Goal: Communication & Community: Answer question/provide support

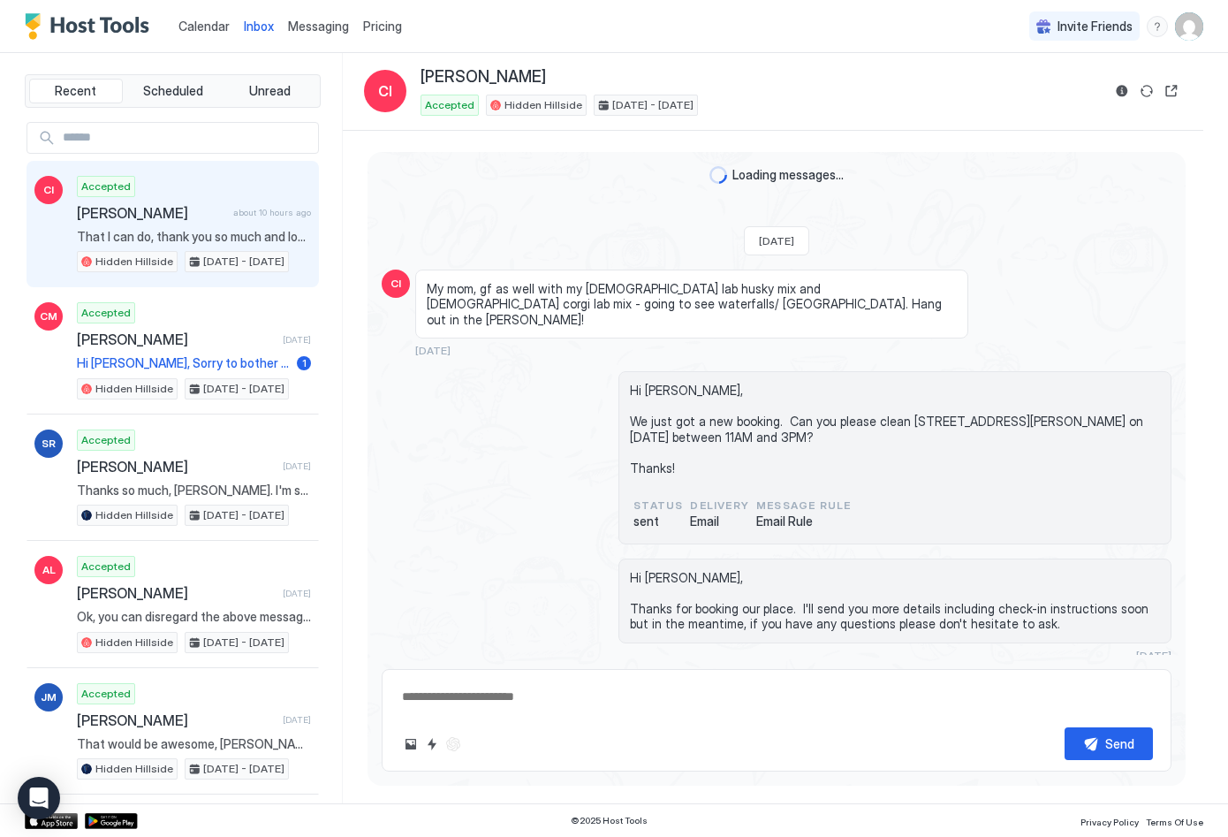
scroll to position [908, 0]
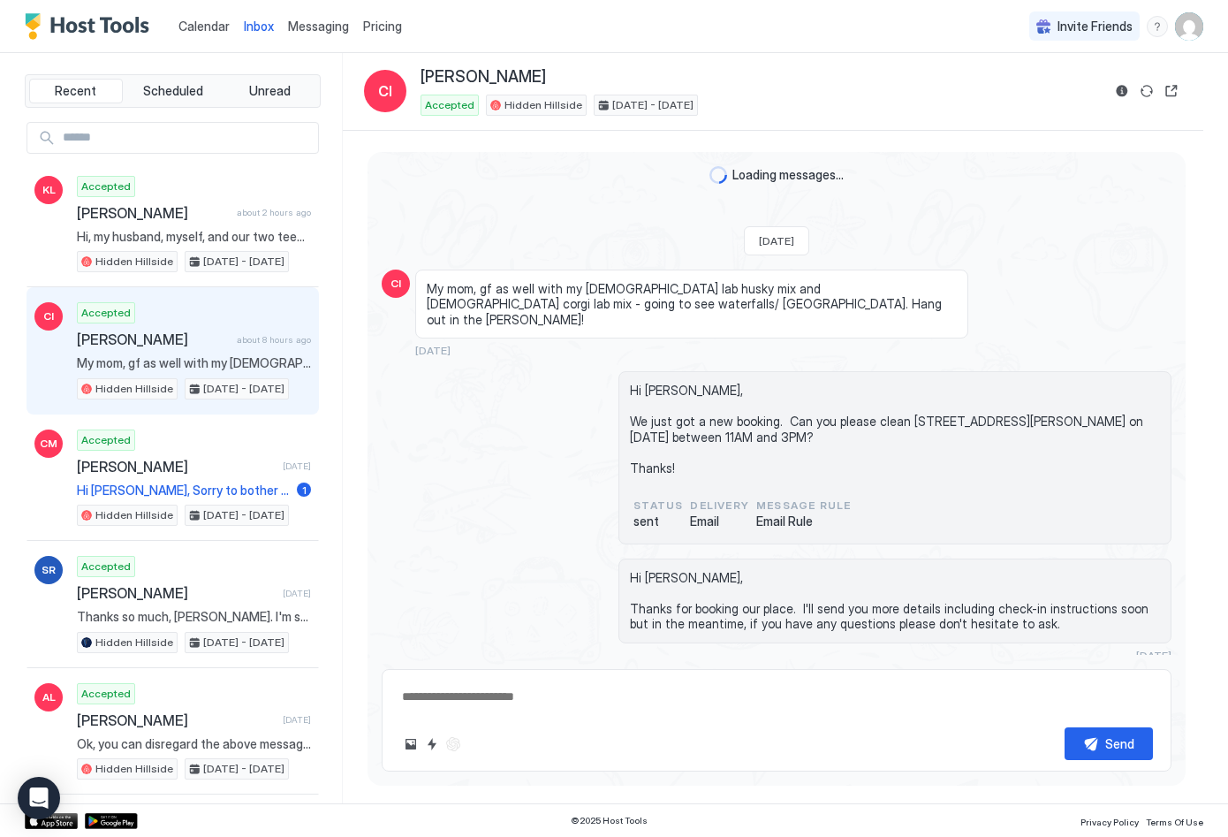
scroll to position [908, 0]
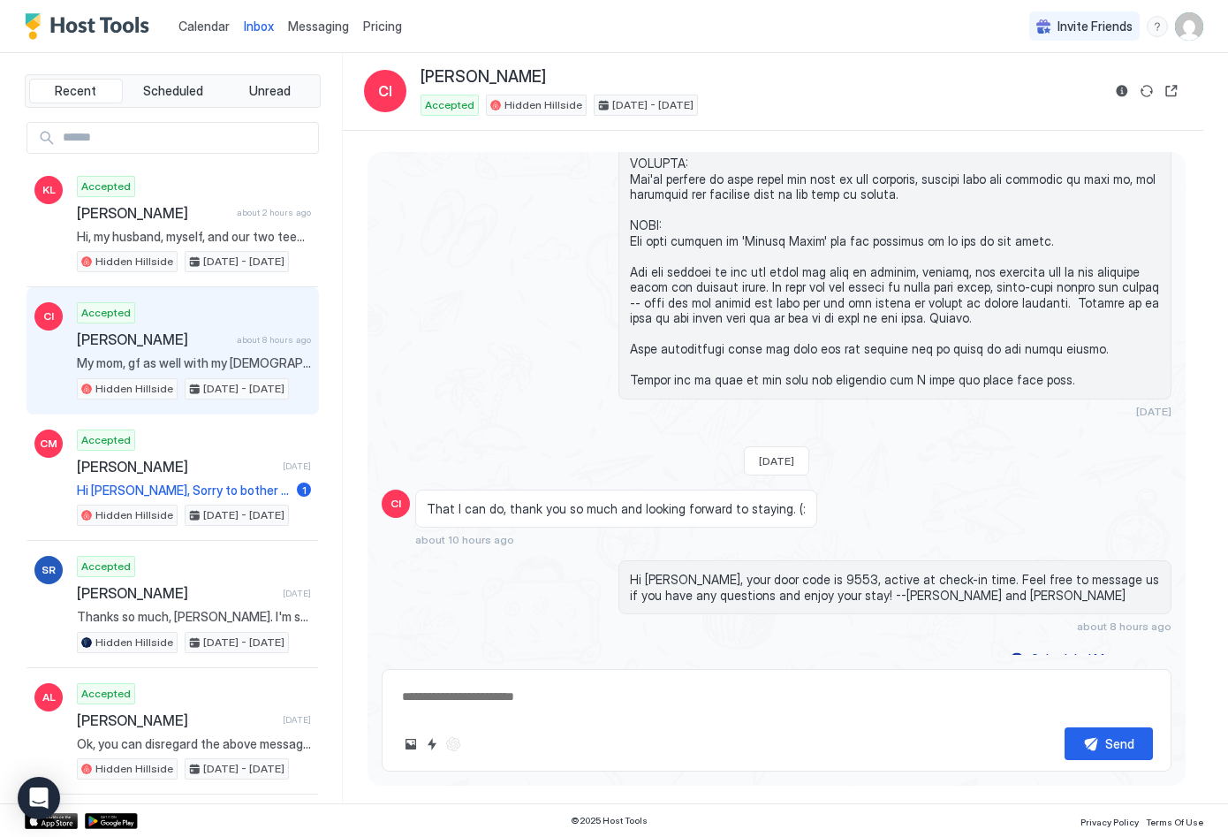
click at [135, 363] on span "My mom, gf as well with my [DEMOGRAPHIC_DATA] lab husky mix and [DEMOGRAPHIC_DA…" at bounding box center [194, 363] width 234 height 16
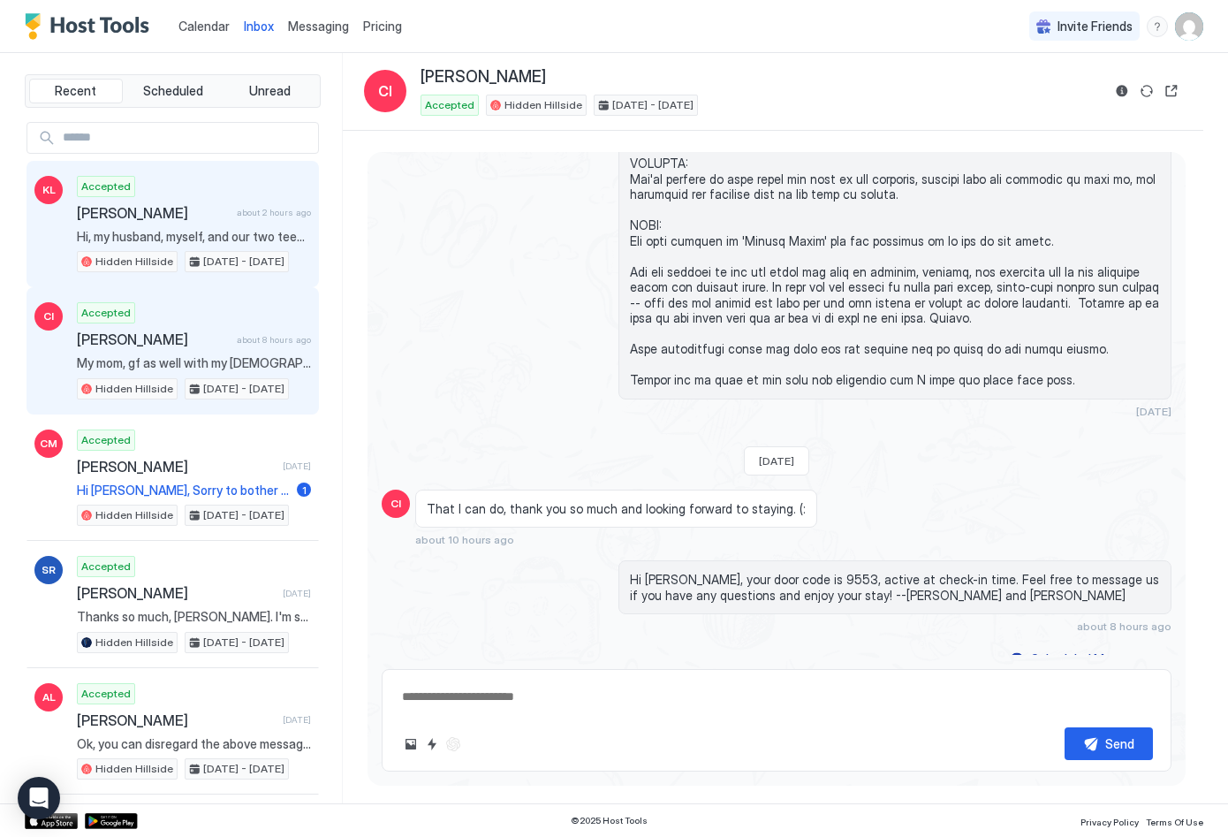
click at [140, 244] on div "Accepted Kelly Leonard about 2 hours ago Hi, my husband, myself, and our two te…" at bounding box center [194, 224] width 234 height 97
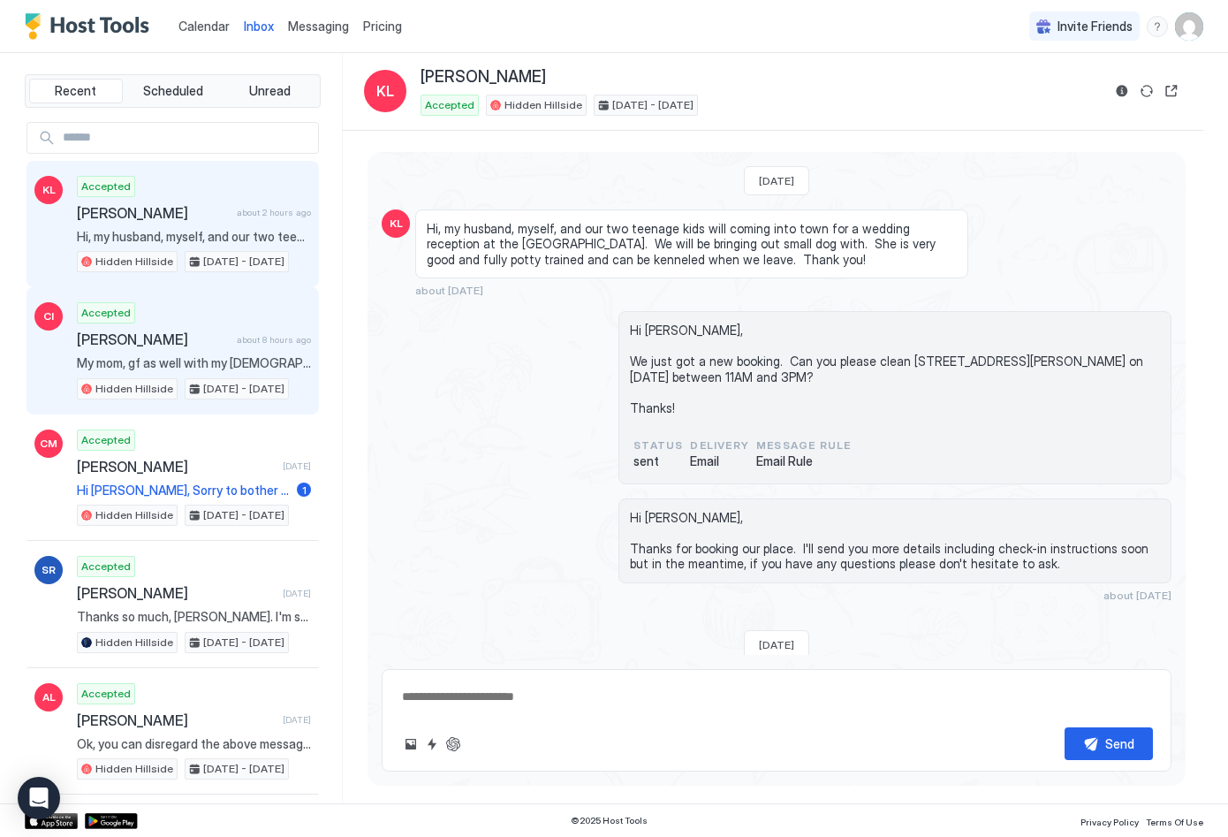
click at [132, 346] on span "[PERSON_NAME]" at bounding box center [153, 340] width 153 height 18
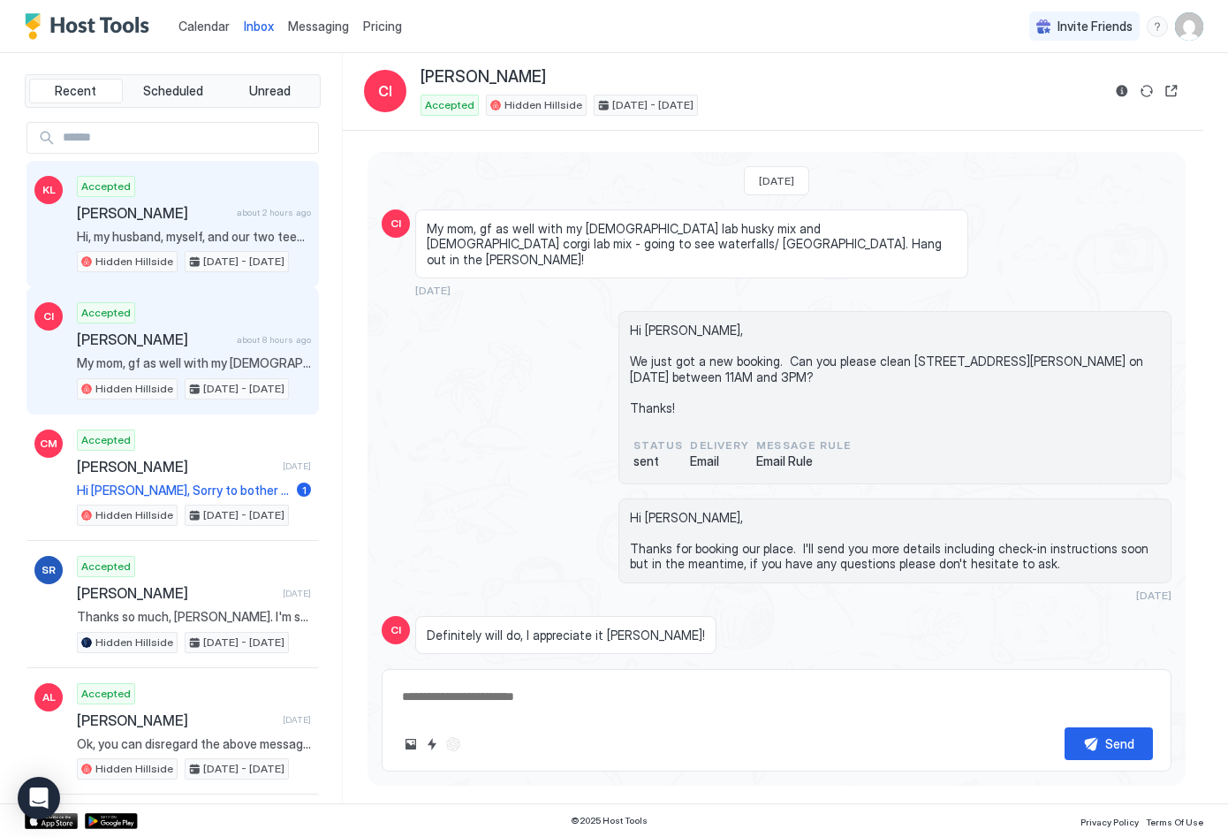
click at [217, 207] on span "[PERSON_NAME]" at bounding box center [153, 213] width 153 height 18
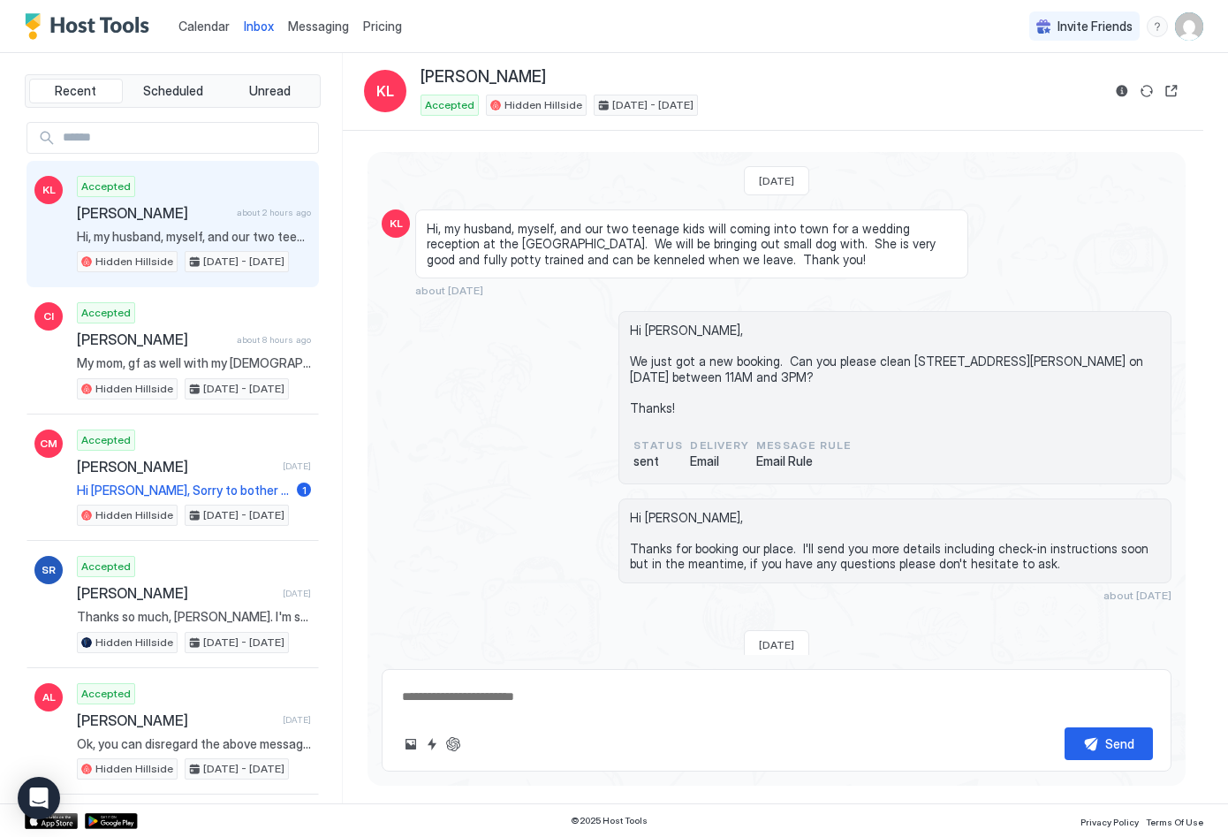
scroll to position [113, 0]
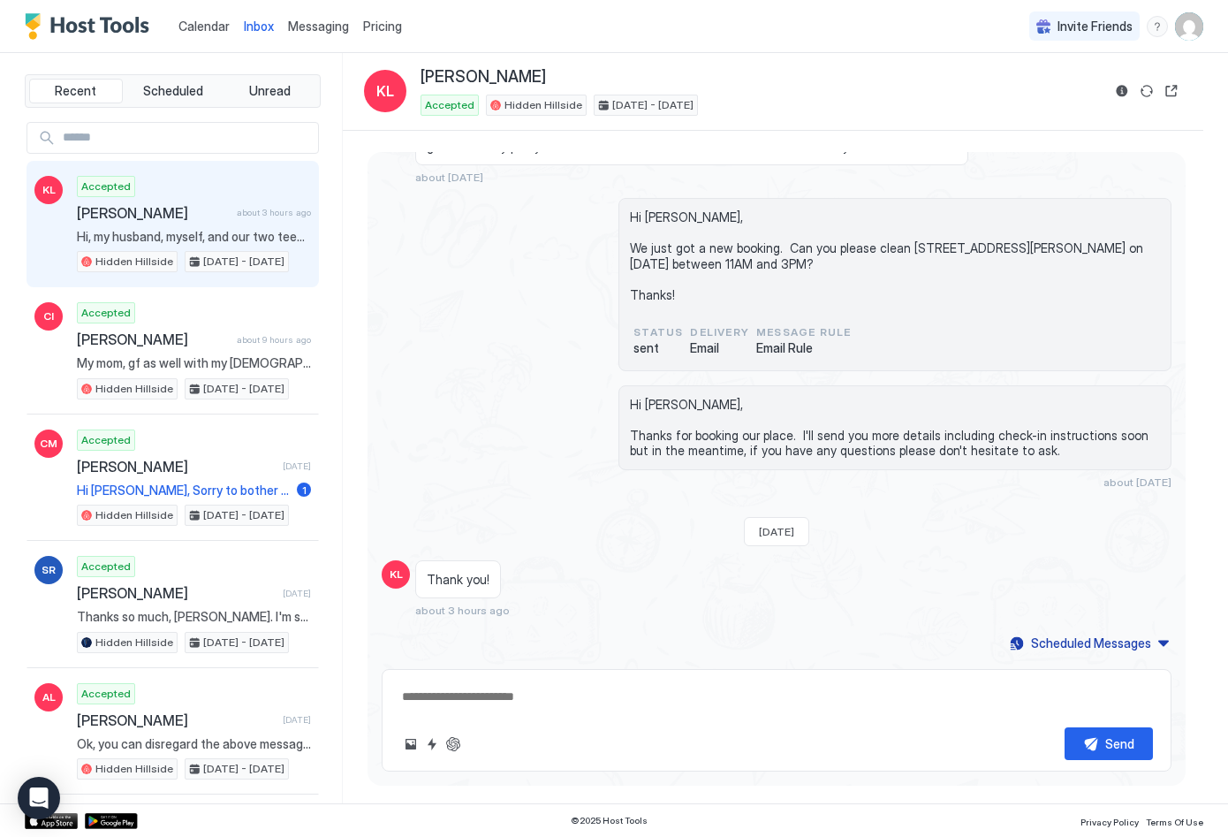
type textarea "*"
